Goal: Browse casually: Explore the website without a specific task or goal

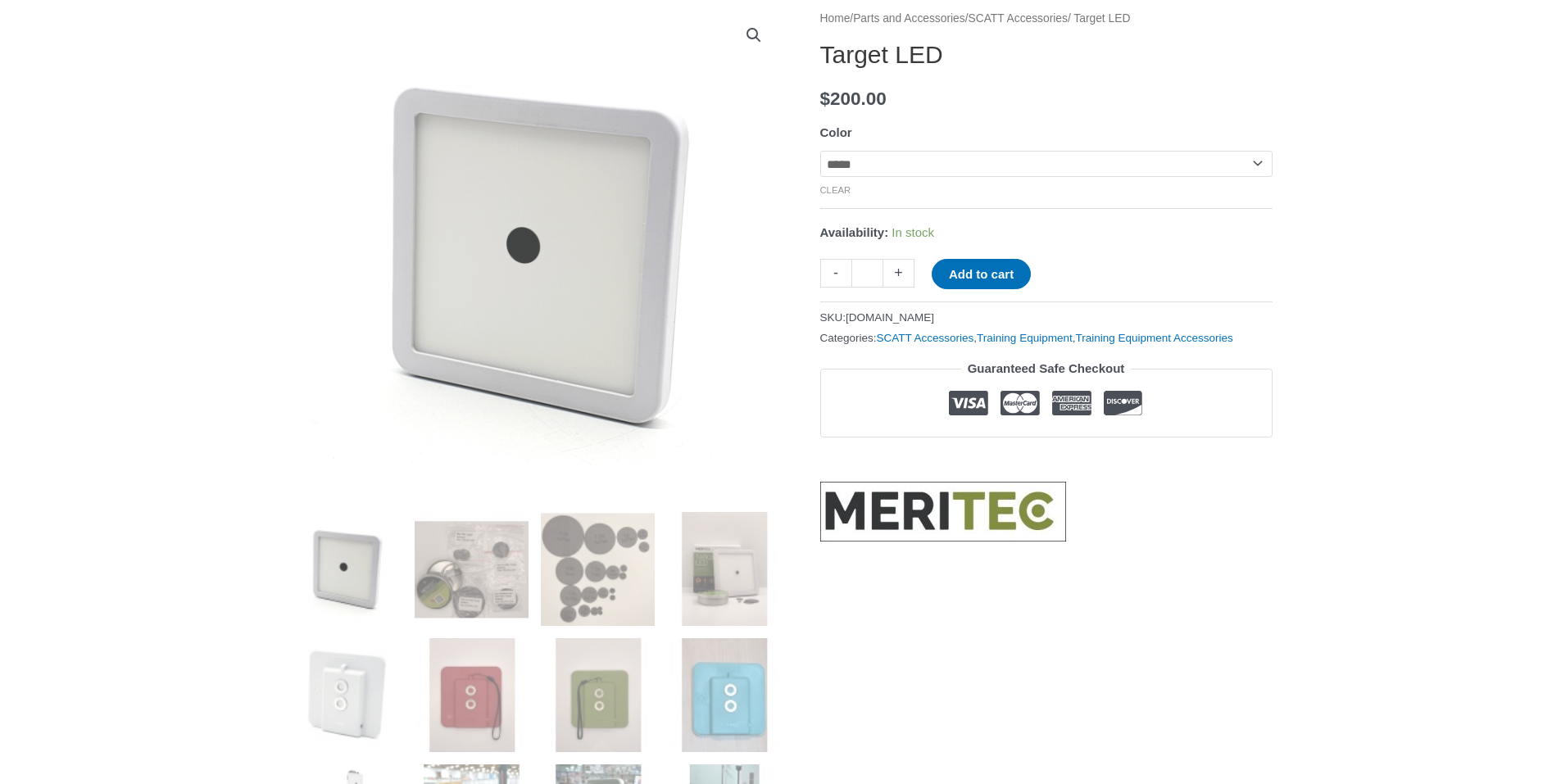
scroll to position [246, 0]
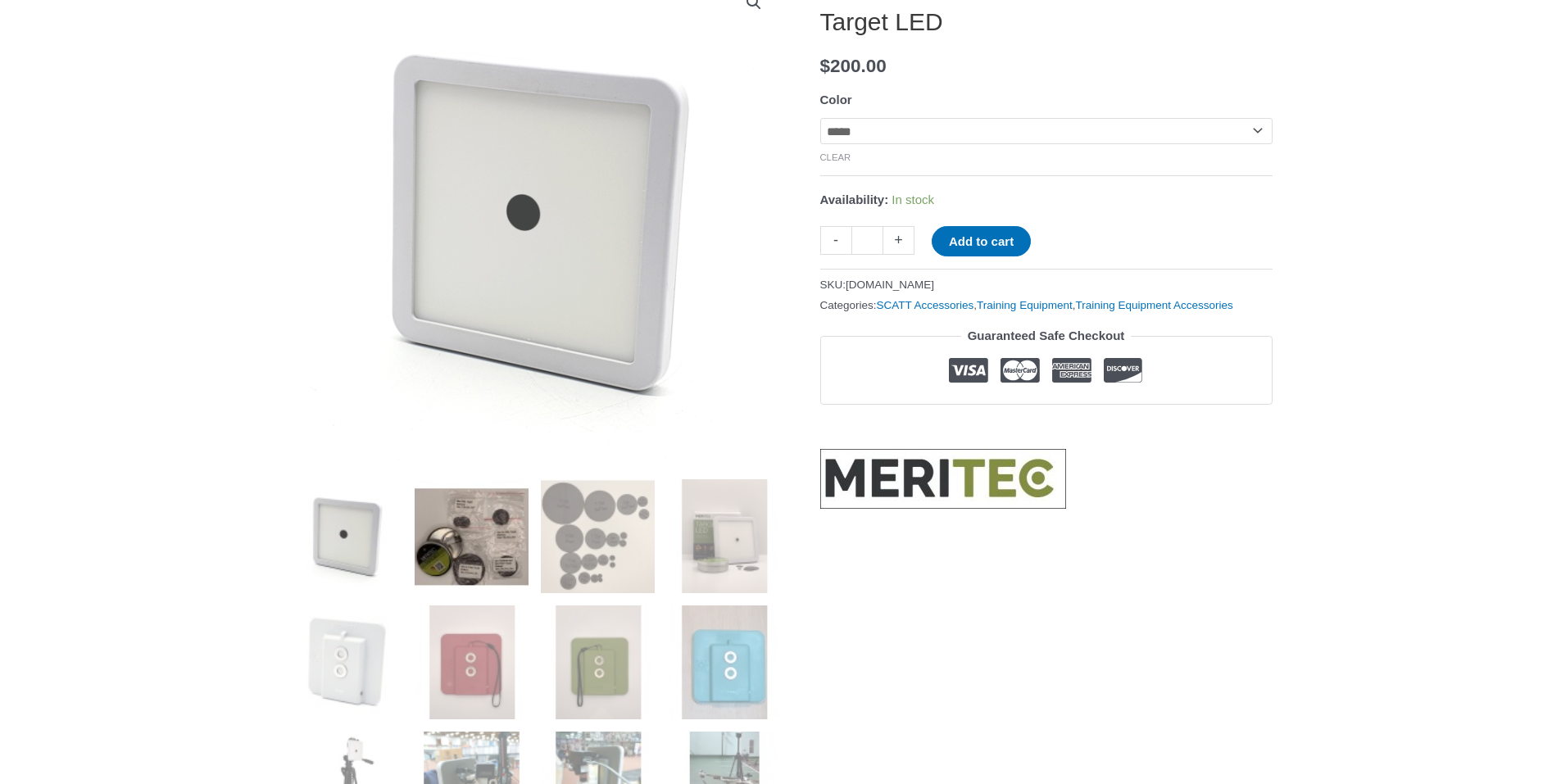
click at [494, 525] on img at bounding box center [472, 536] width 114 height 114
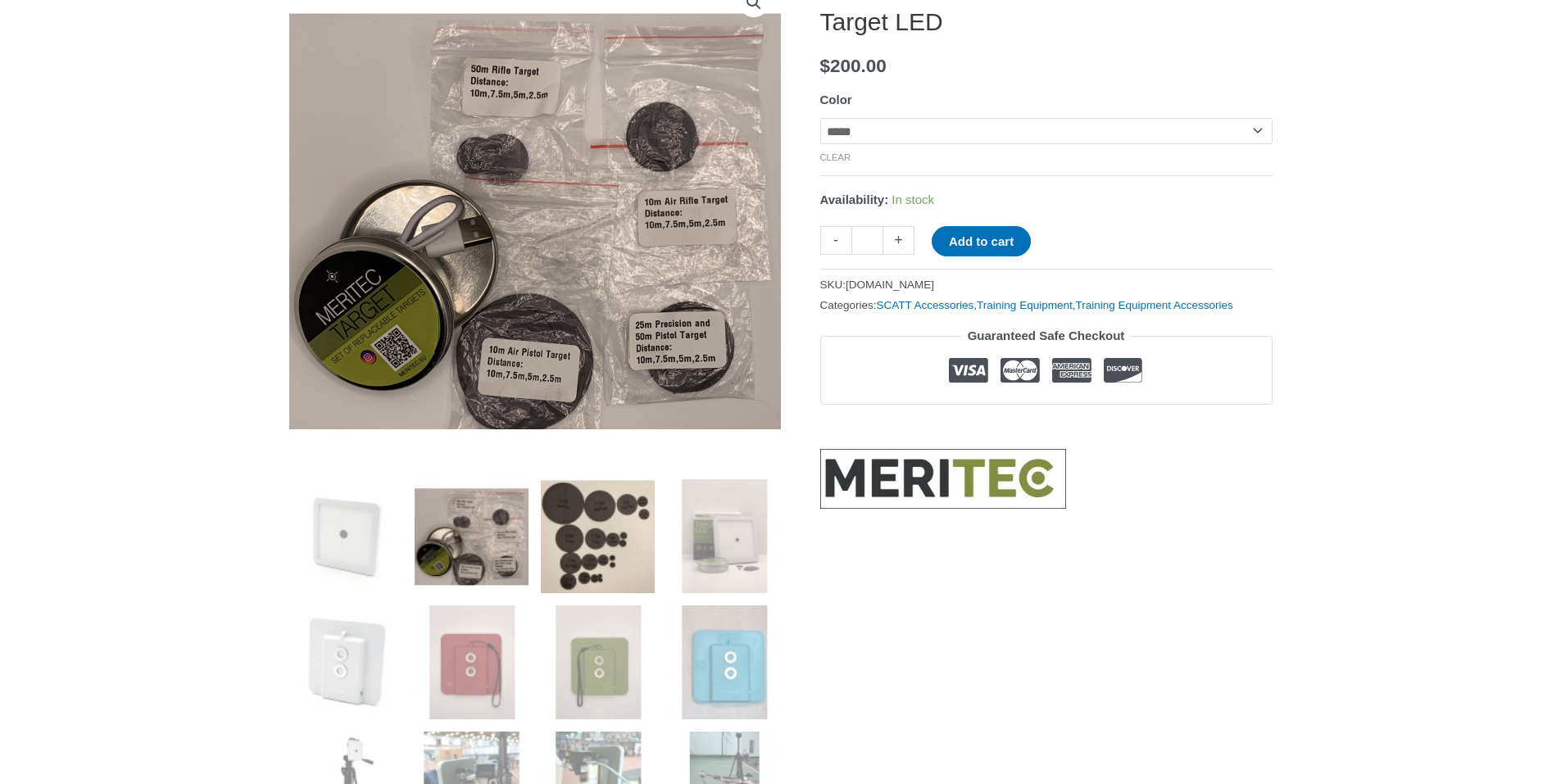
click at [575, 525] on img at bounding box center [598, 536] width 114 height 114
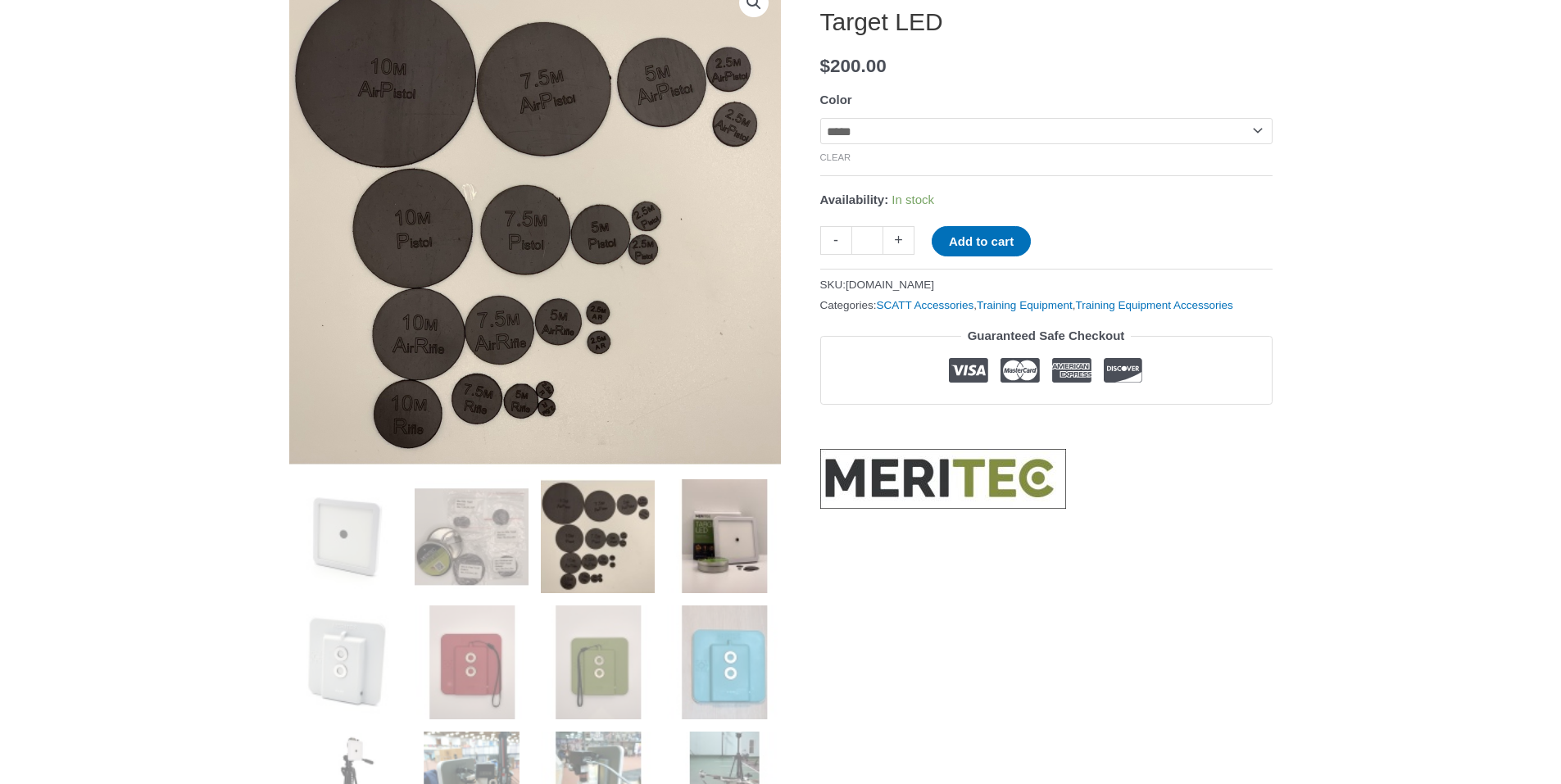
click at [707, 525] on img at bounding box center [723, 536] width 114 height 114
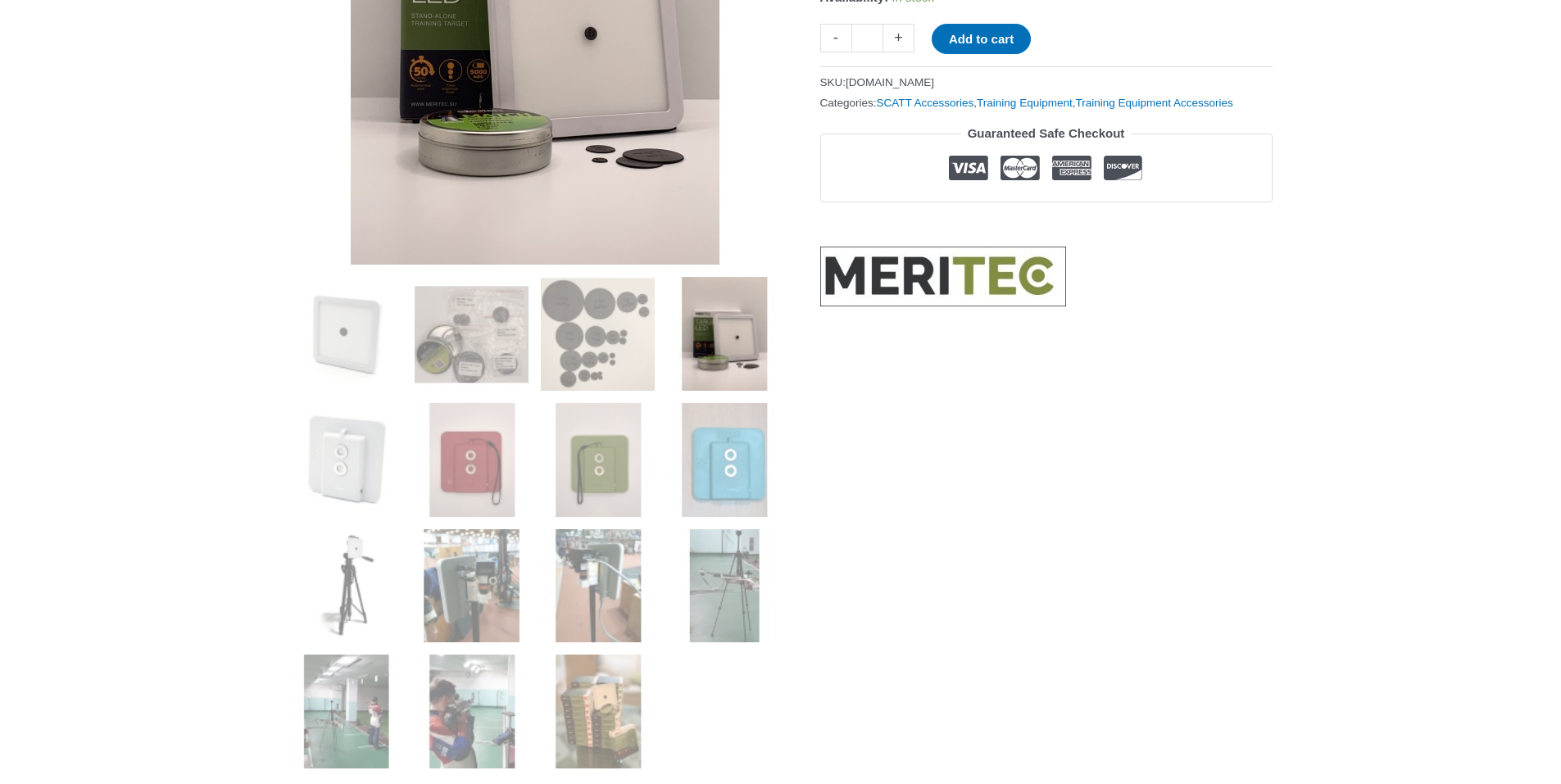
scroll to position [492, 0]
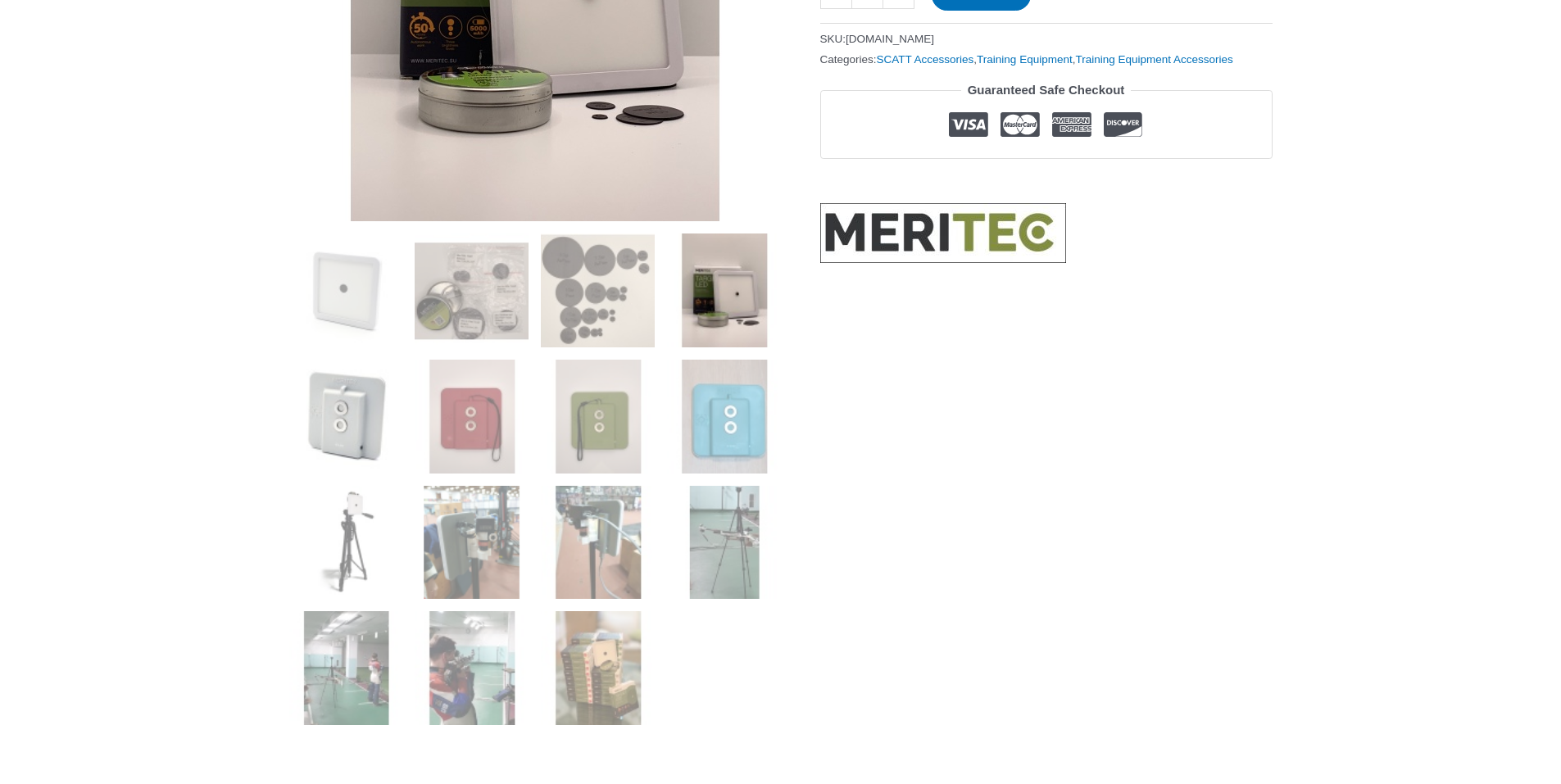
click at [388, 440] on img at bounding box center [346, 416] width 114 height 114
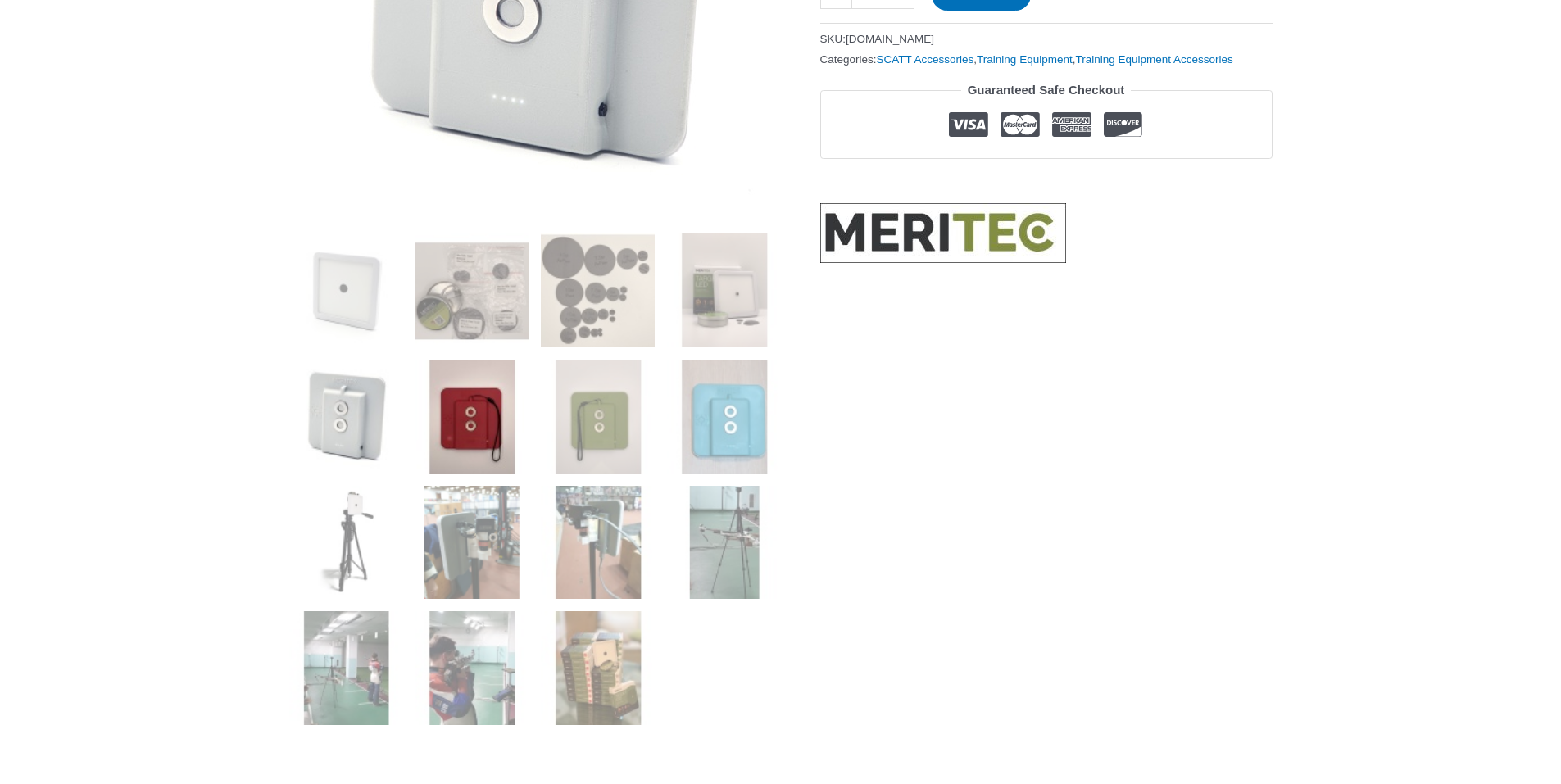
click at [487, 425] on img at bounding box center [472, 416] width 114 height 114
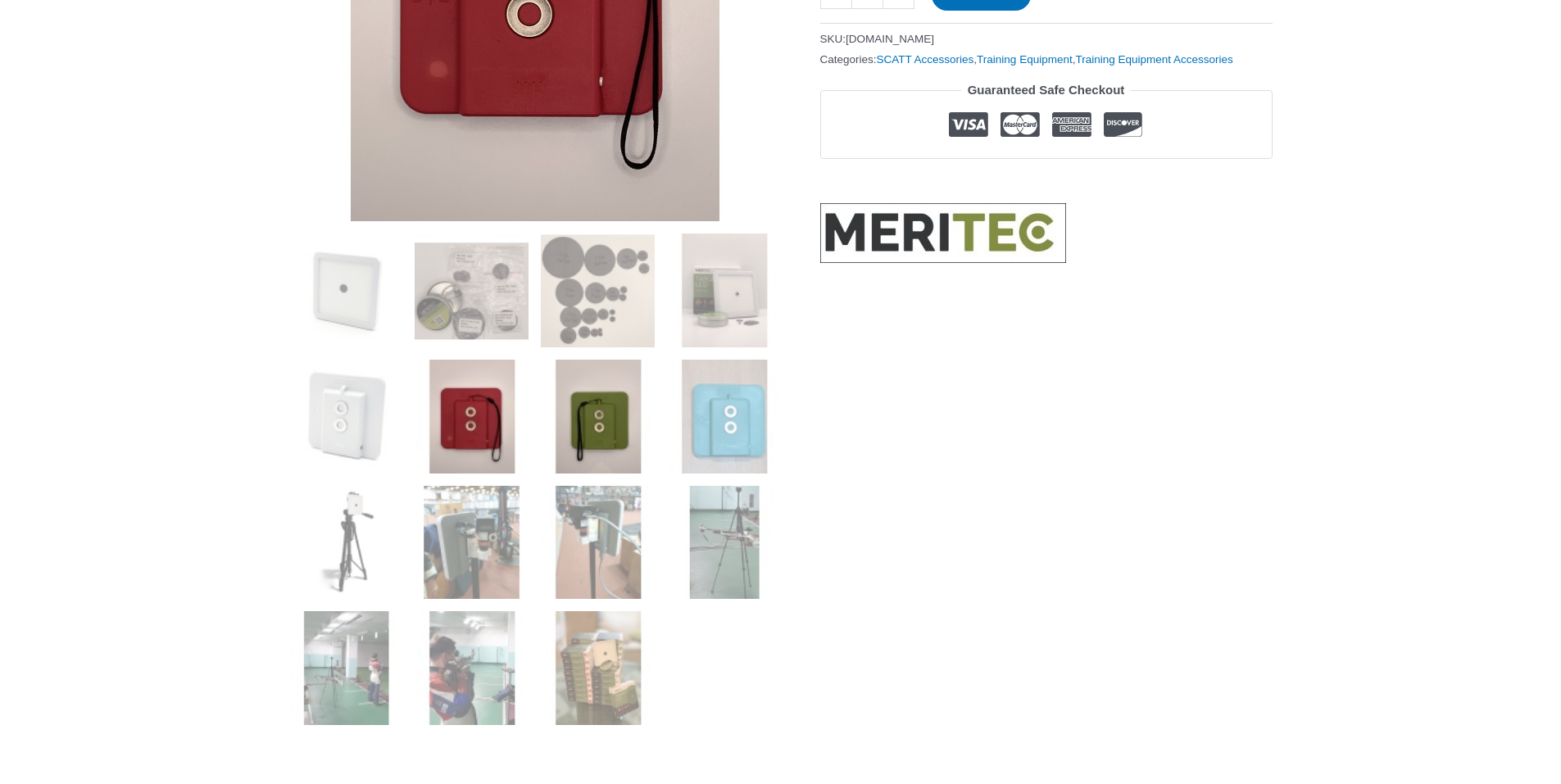
click at [586, 427] on img at bounding box center [598, 416] width 114 height 114
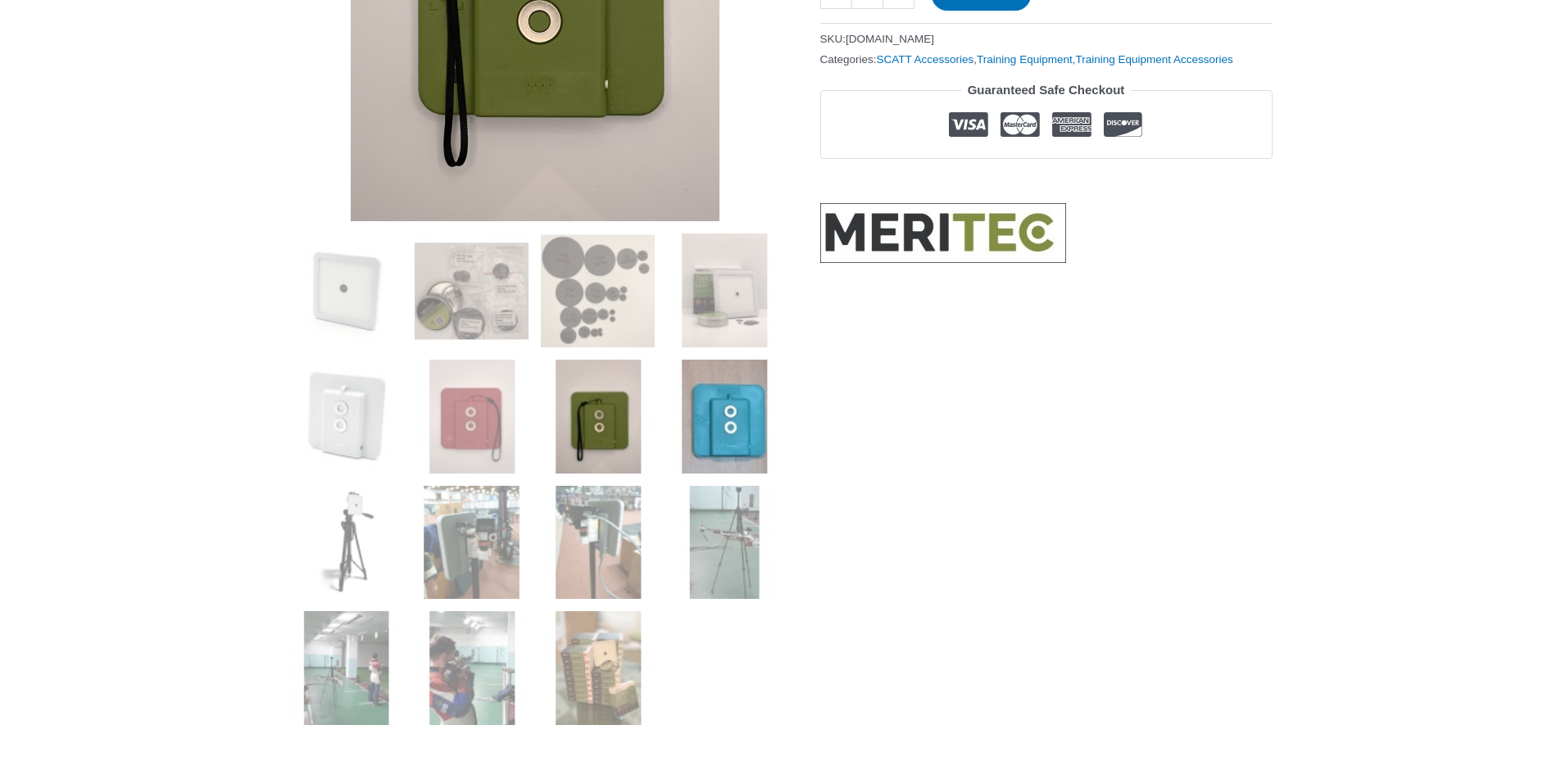
click at [723, 428] on img at bounding box center [723, 416] width 114 height 114
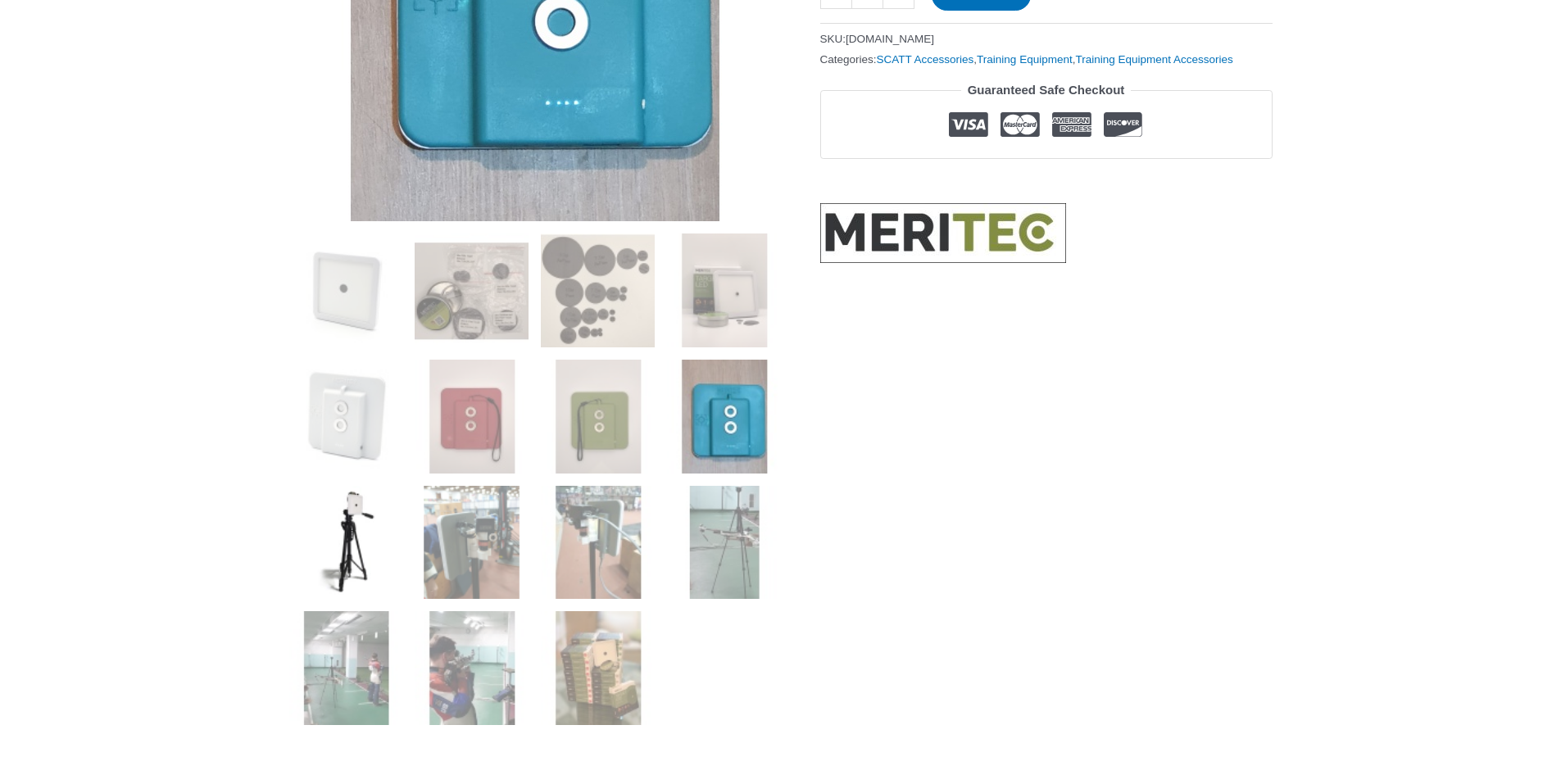
click at [316, 562] on img at bounding box center [346, 542] width 114 height 114
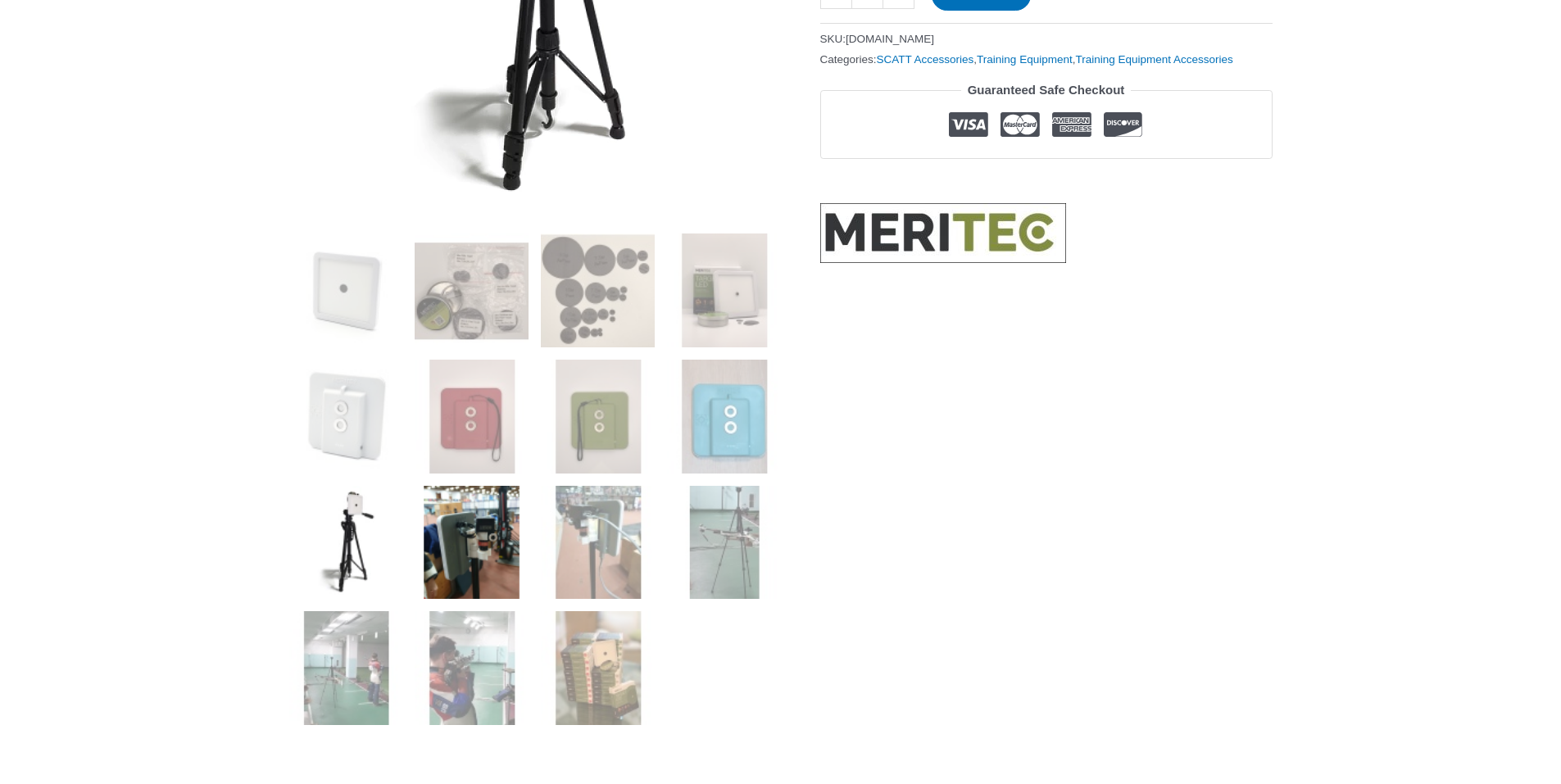
click at [463, 553] on img at bounding box center [472, 542] width 114 height 114
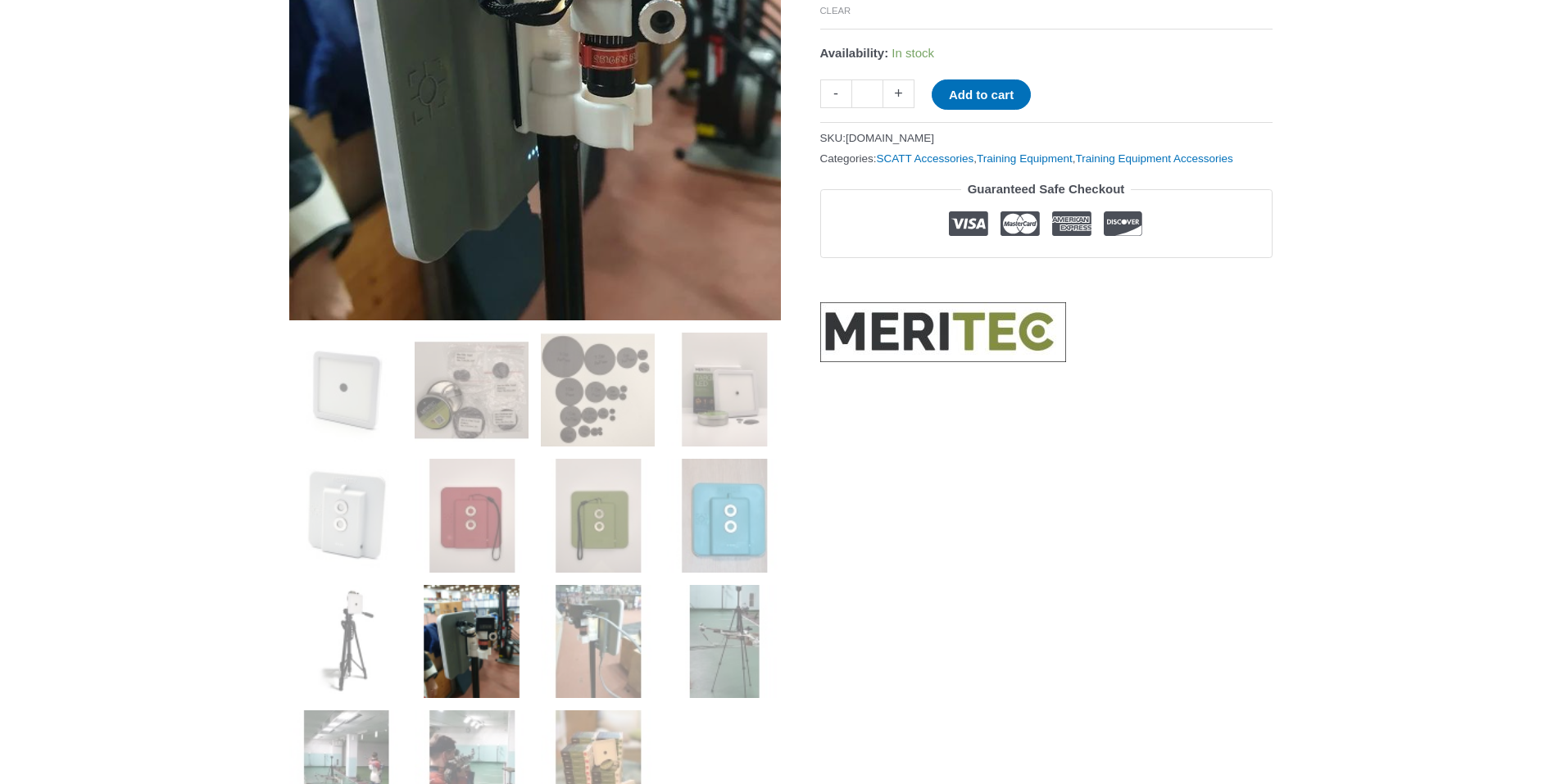
scroll to position [410, 0]
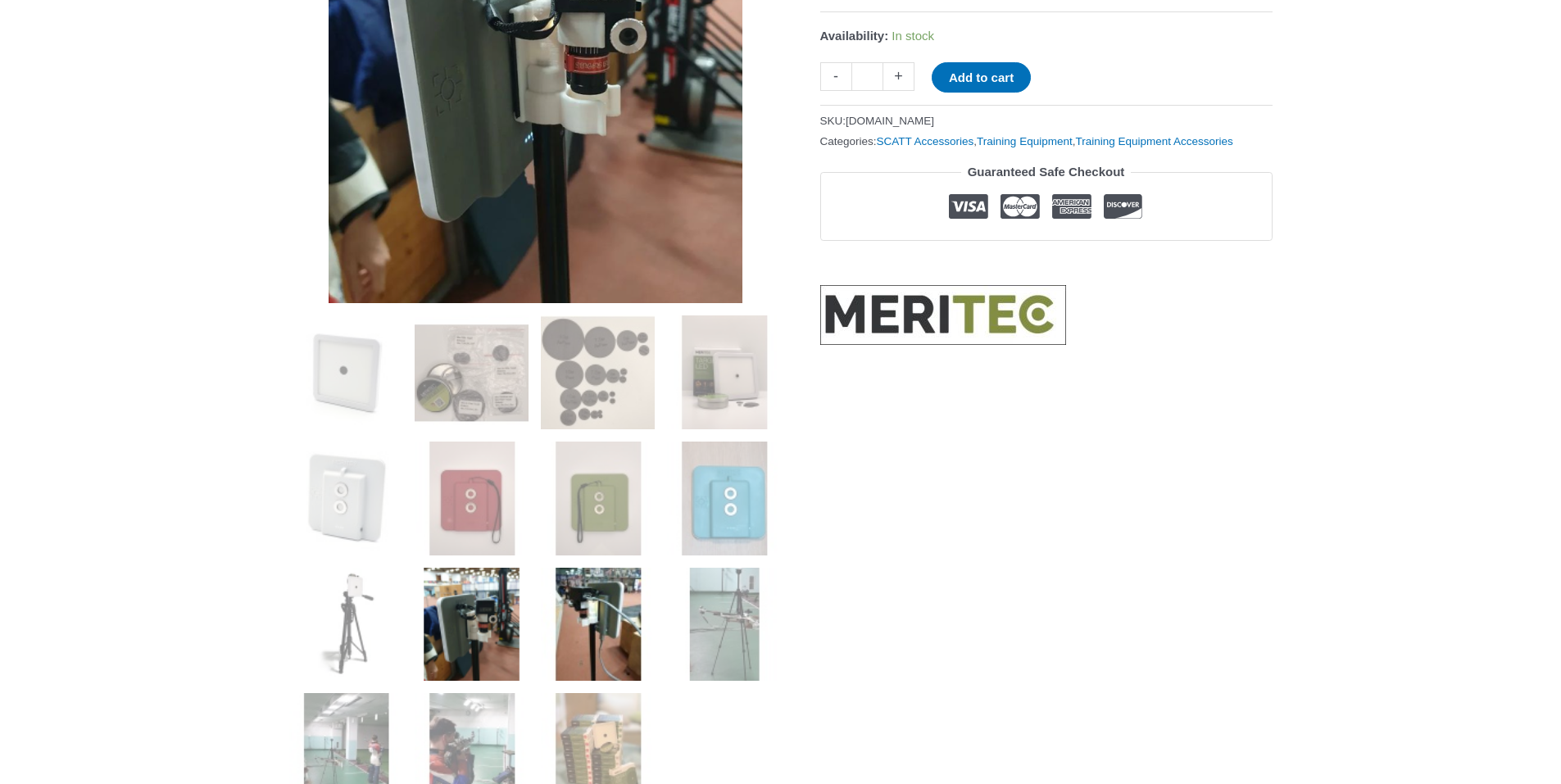
click at [621, 643] on img at bounding box center [598, 624] width 114 height 114
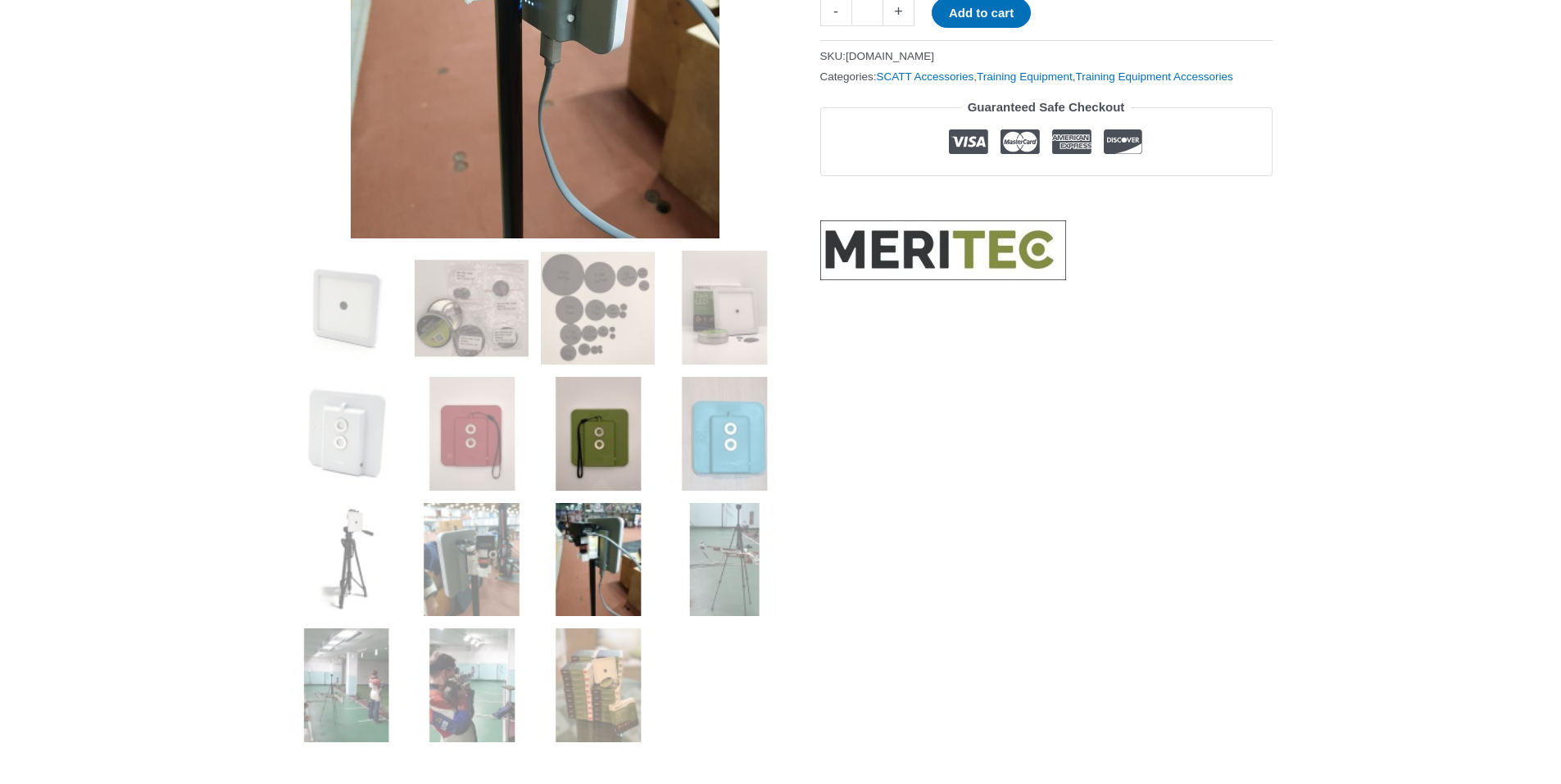
scroll to position [492, 0]
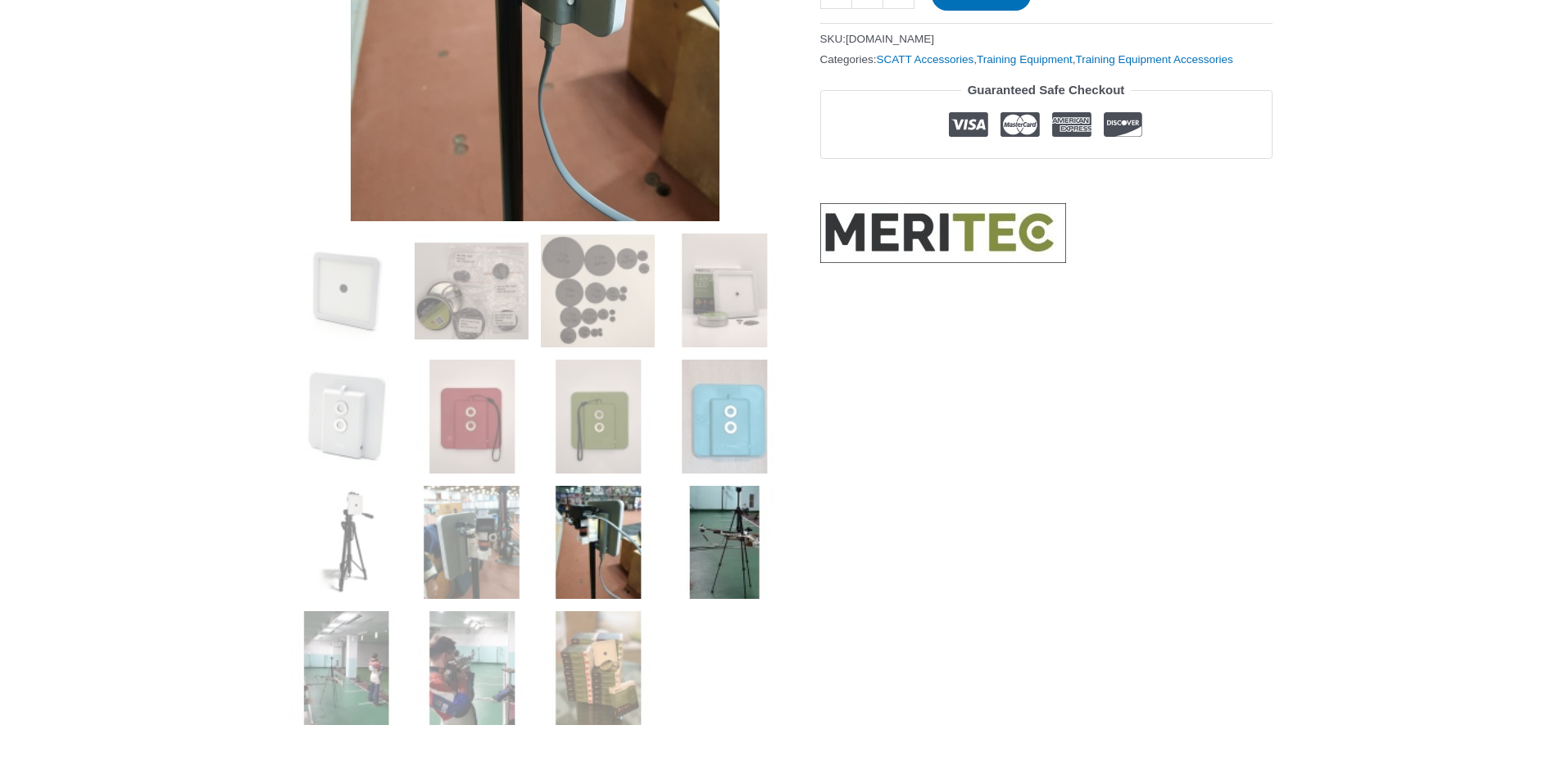
click at [720, 591] on img at bounding box center [723, 542] width 114 height 114
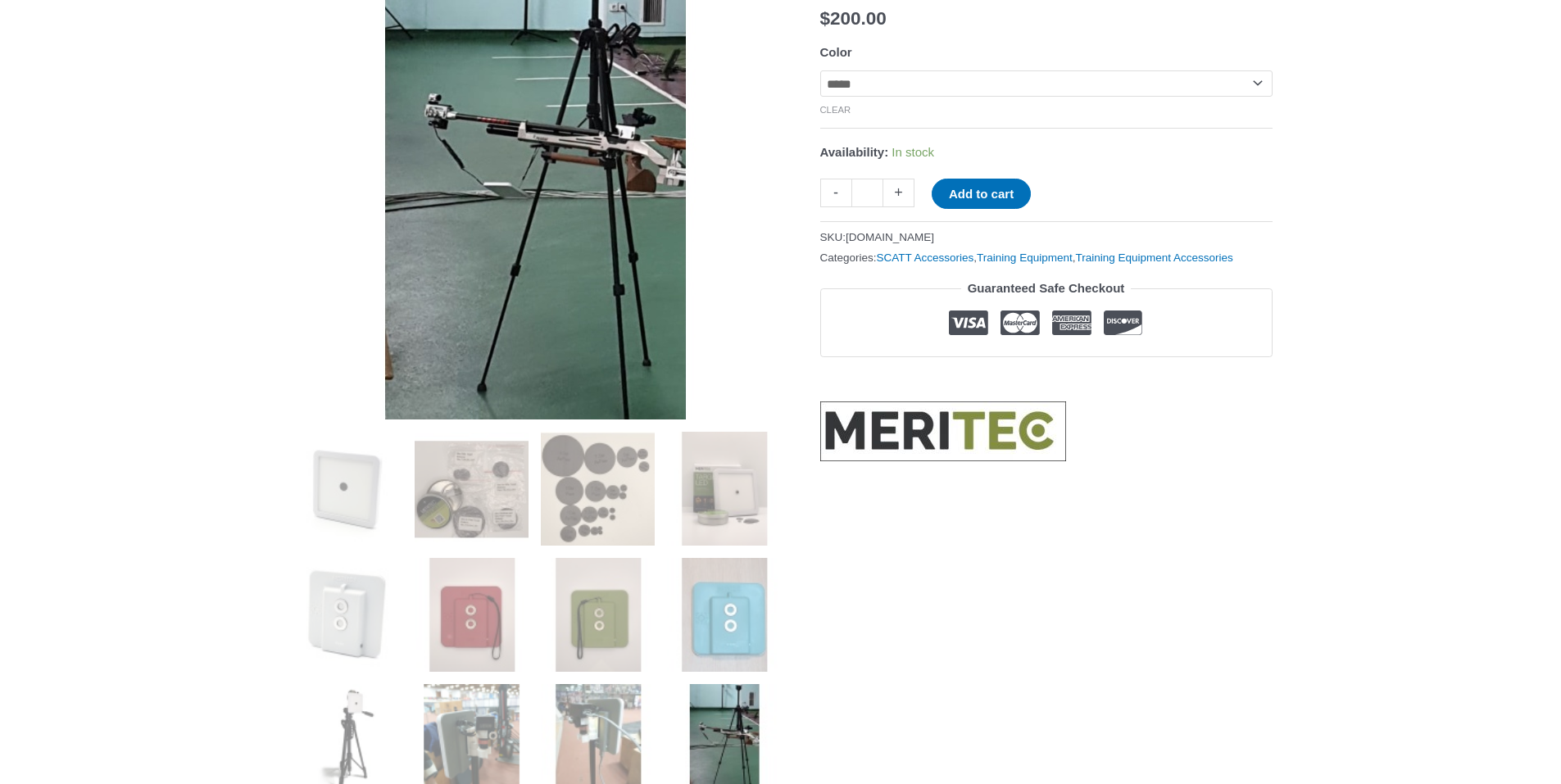
scroll to position [574, 0]
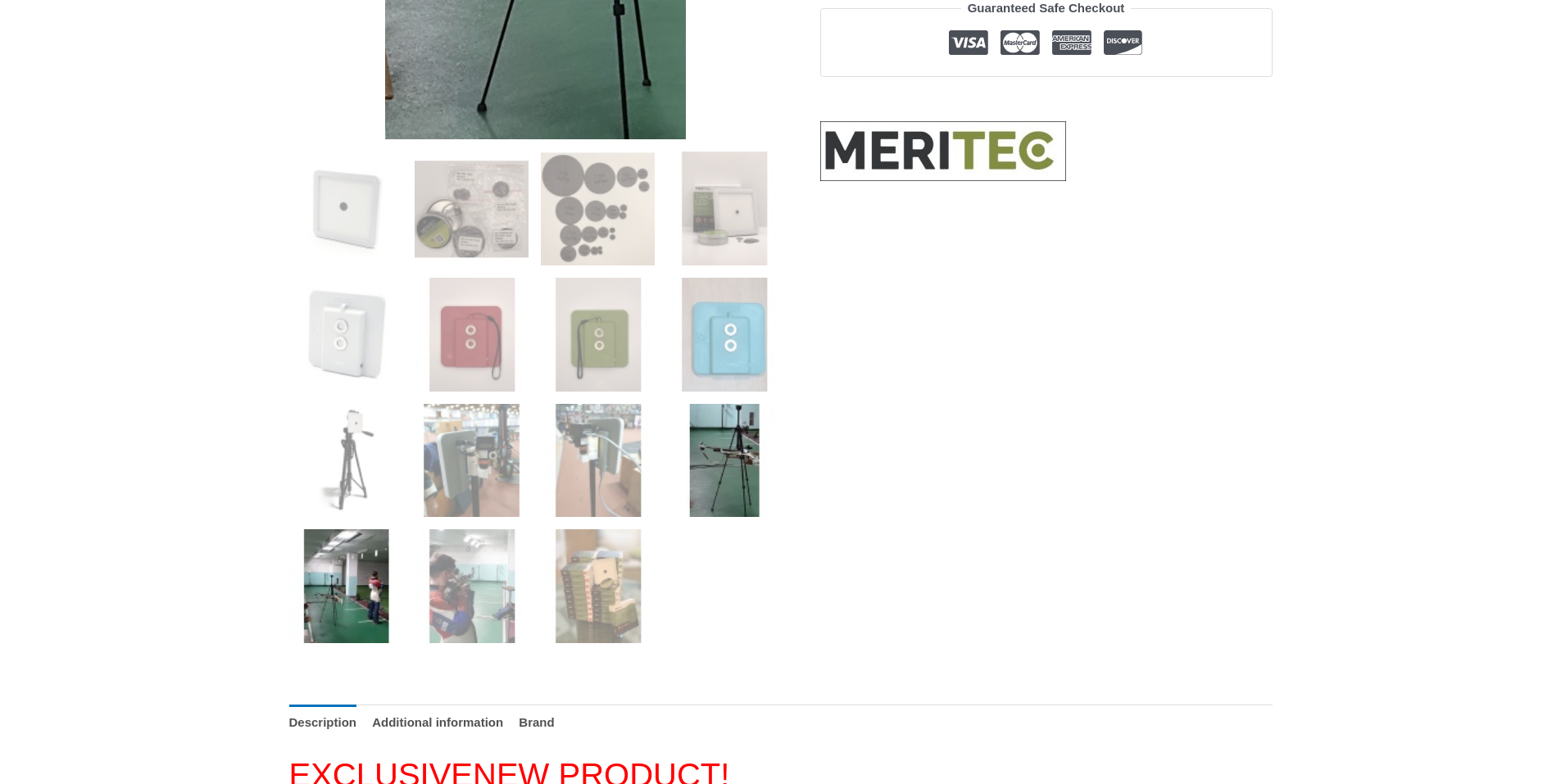
click at [370, 613] on img at bounding box center [346, 585] width 114 height 114
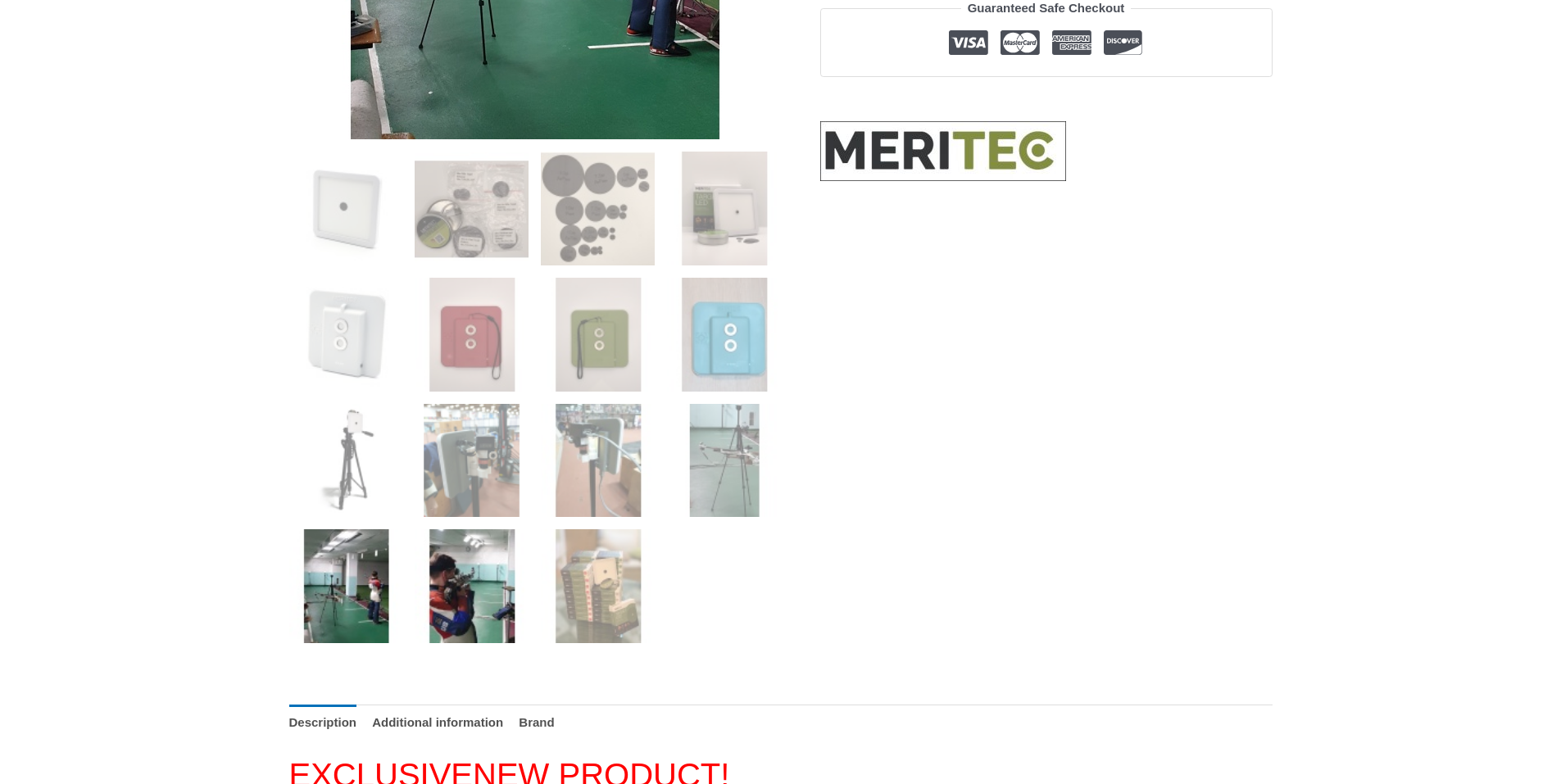
click at [456, 607] on img at bounding box center [472, 585] width 114 height 114
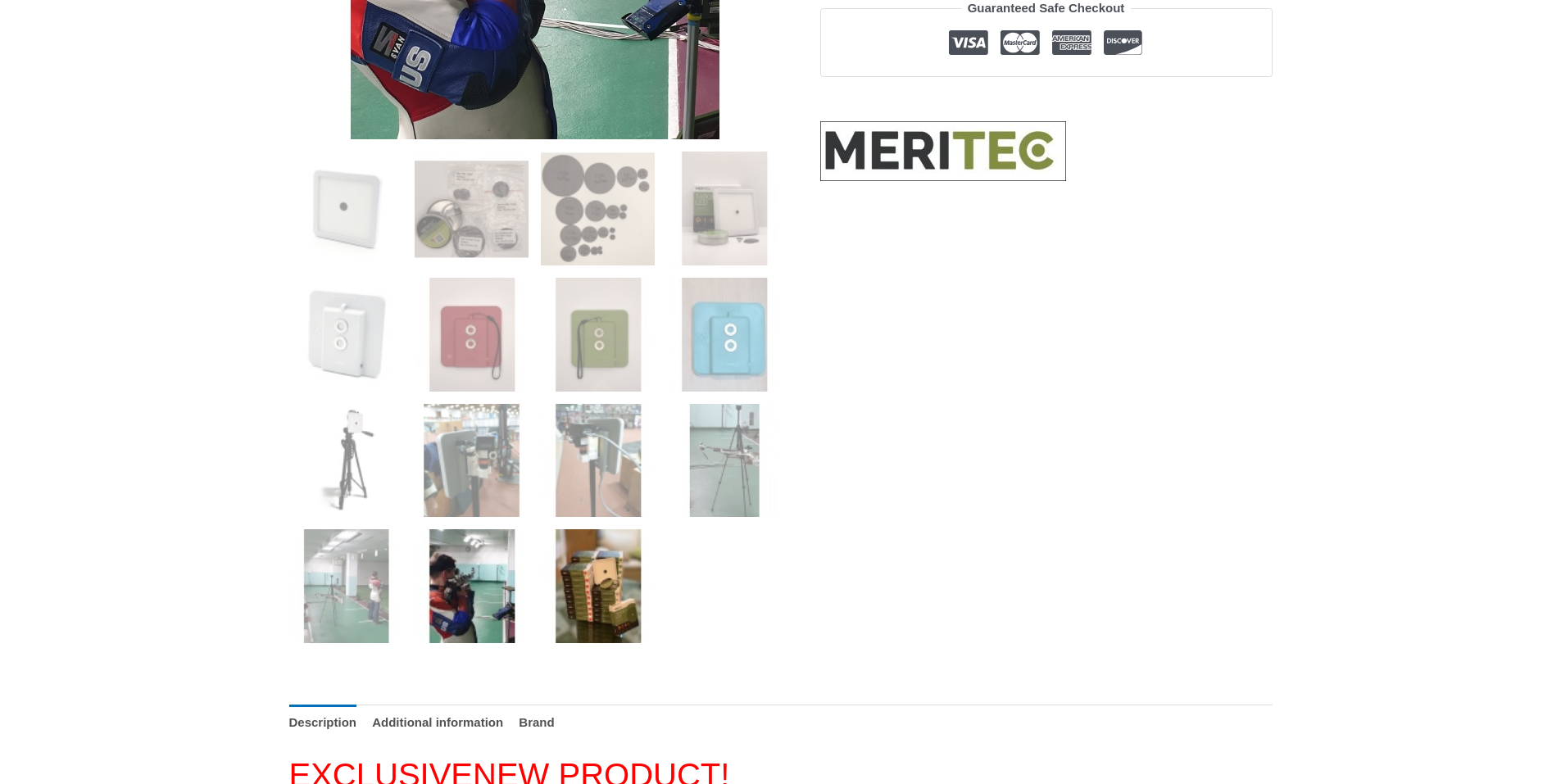
click at [568, 607] on img at bounding box center [598, 585] width 114 height 114
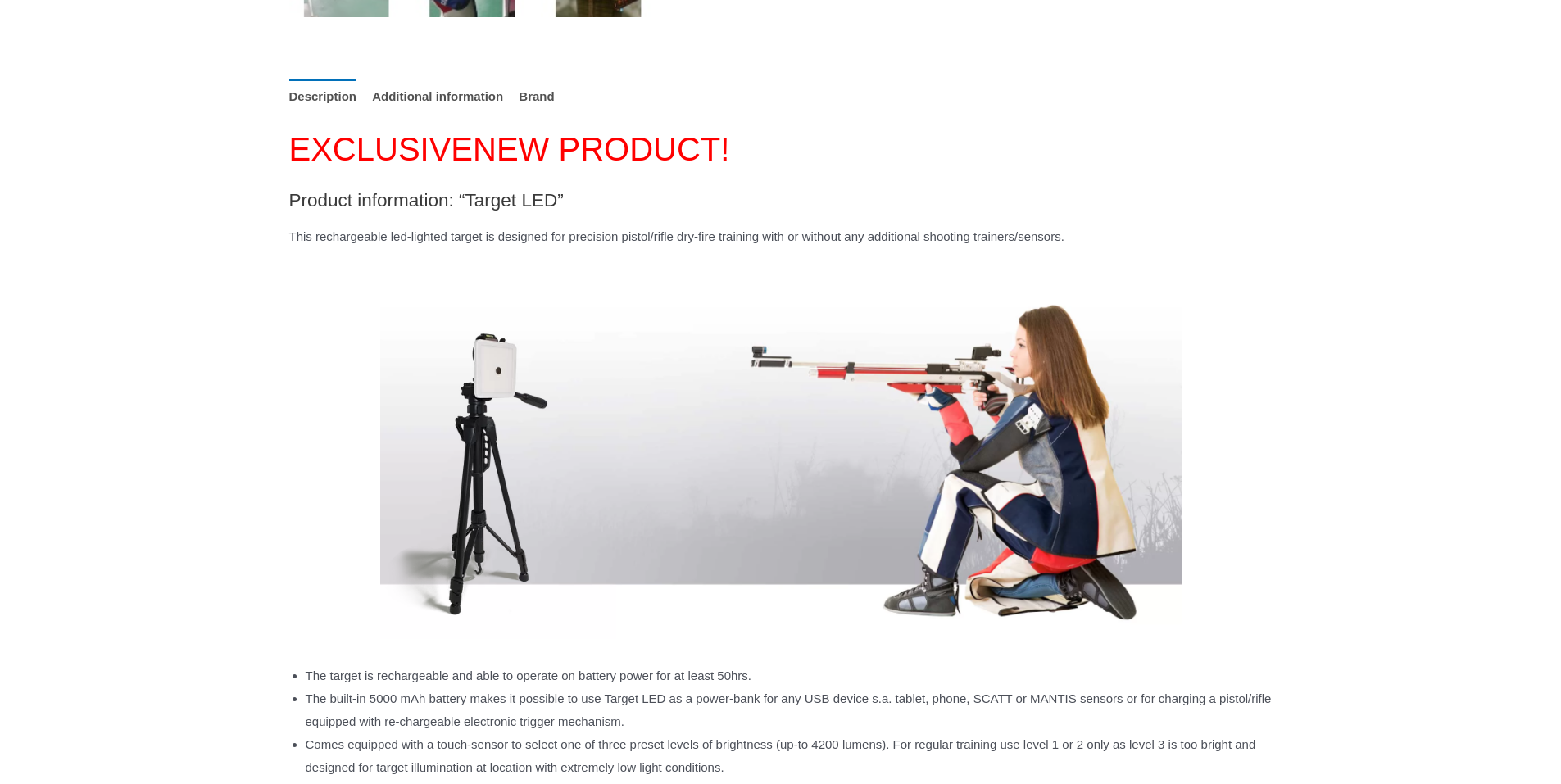
scroll to position [983, 0]
